Goal: Information Seeking & Learning: Learn about a topic

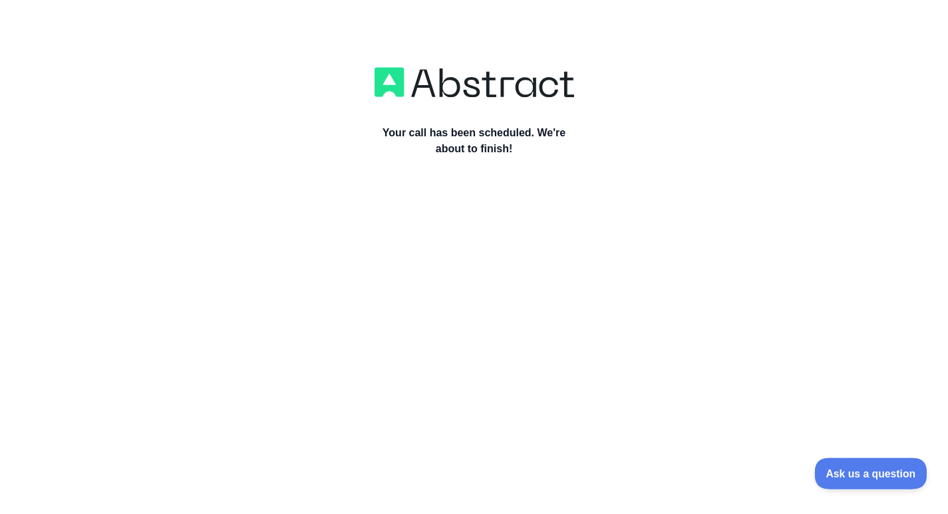
click at [853, 477] on button "Ask us a question" at bounding box center [864, 471] width 100 height 28
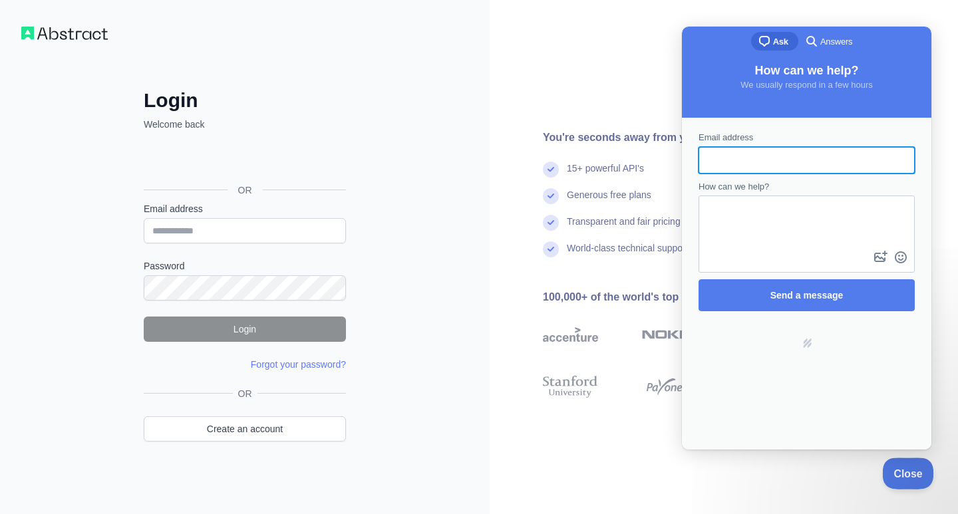
click at [896, 463] on button "Close" at bounding box center [904, 471] width 45 height 28
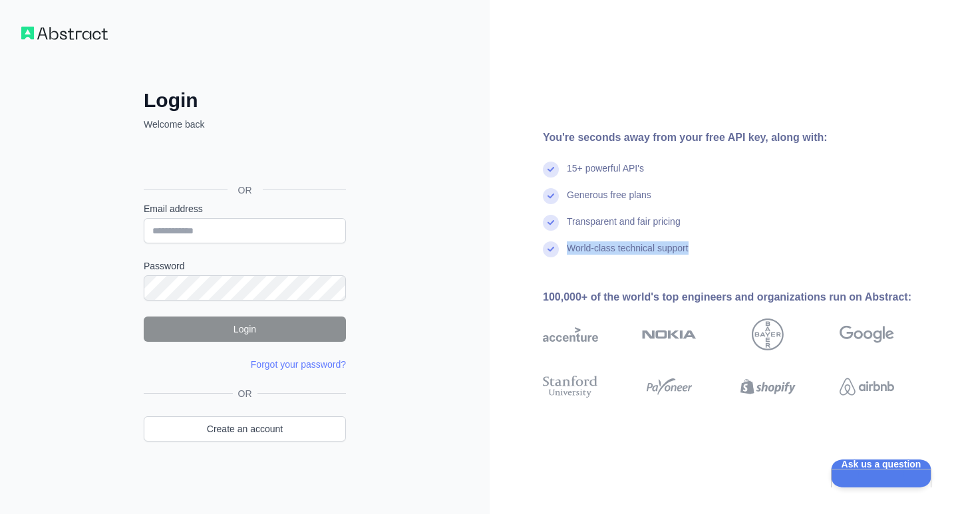
drag, startPoint x: 612, startPoint y: 242, endPoint x: 568, endPoint y: 242, distance: 43.9
click at [568, 242] on div "World-class technical support" at bounding box center [740, 254] width 394 height 27
click at [694, 237] on div "Transparent and fair pricing" at bounding box center [740, 228] width 394 height 27
drag, startPoint x: 668, startPoint y: 224, endPoint x: 569, endPoint y: 225, distance: 99.7
click at [569, 225] on div "Transparent and fair pricing" at bounding box center [740, 228] width 394 height 27
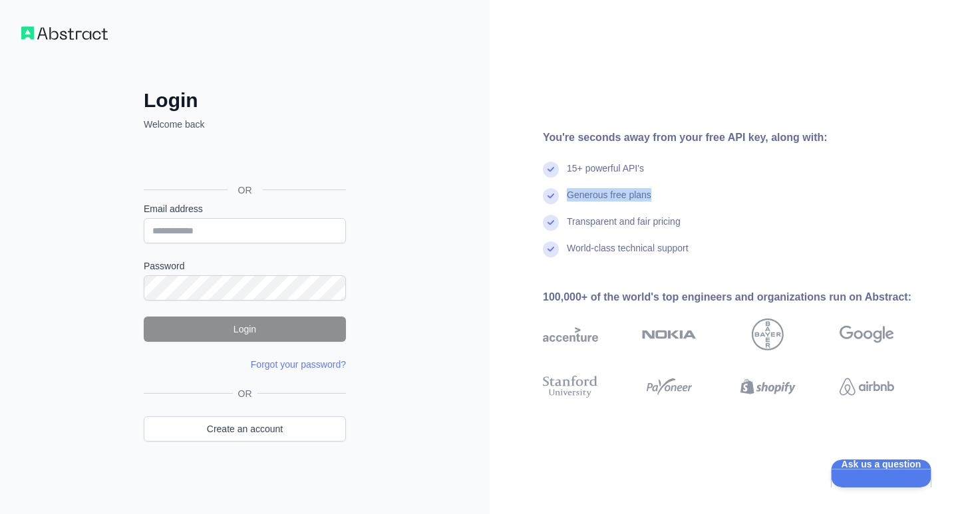
drag, startPoint x: 656, startPoint y: 194, endPoint x: 568, endPoint y: 195, distance: 88.4
click at [568, 195] on div "Generous free plans" at bounding box center [740, 201] width 394 height 27
drag, startPoint x: 566, startPoint y: 164, endPoint x: 664, endPoint y: 164, distance: 97.7
click at [664, 164] on div "15+ powerful API's" at bounding box center [740, 175] width 394 height 27
click at [702, 170] on div "15+ powerful API's" at bounding box center [740, 175] width 394 height 27
